Goal: Go to known website: Go to known website

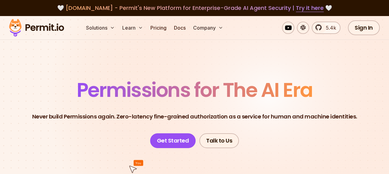
drag, startPoint x: 67, startPoint y: 30, endPoint x: 35, endPoint y: 29, distance: 32.2
click at [35, 29] on div "Solutions Learn Pricing Docs Company 5.4k Sign In Start Now" at bounding box center [194, 28] width 389 height 24
